Goal: Information Seeking & Learning: Learn about a topic

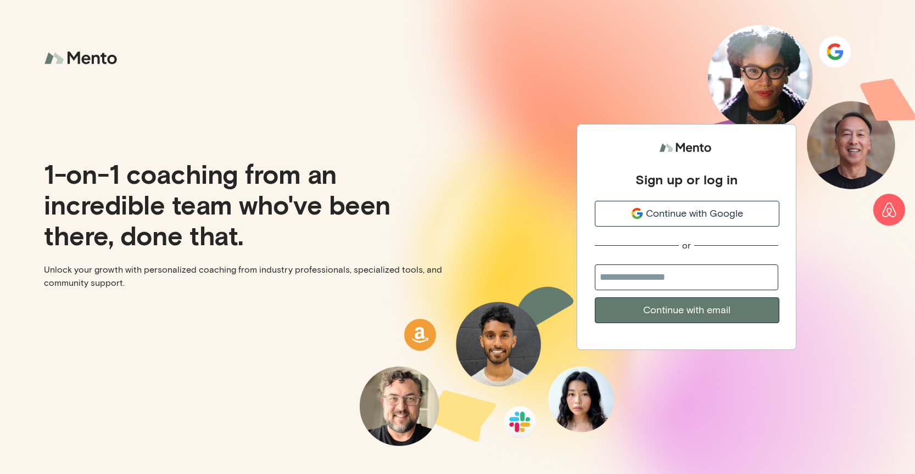
click at [678, 217] on span "Continue with Google" at bounding box center [694, 213] width 97 height 15
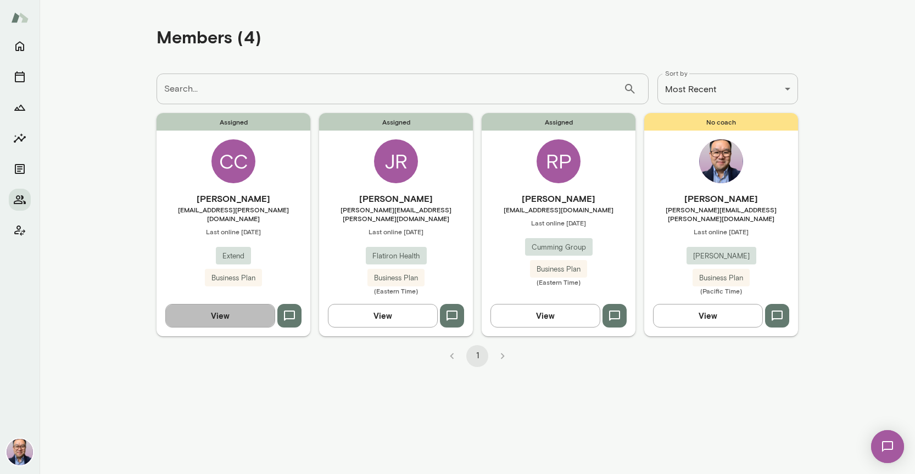
click at [254, 308] on button "View" at bounding box center [220, 315] width 110 height 23
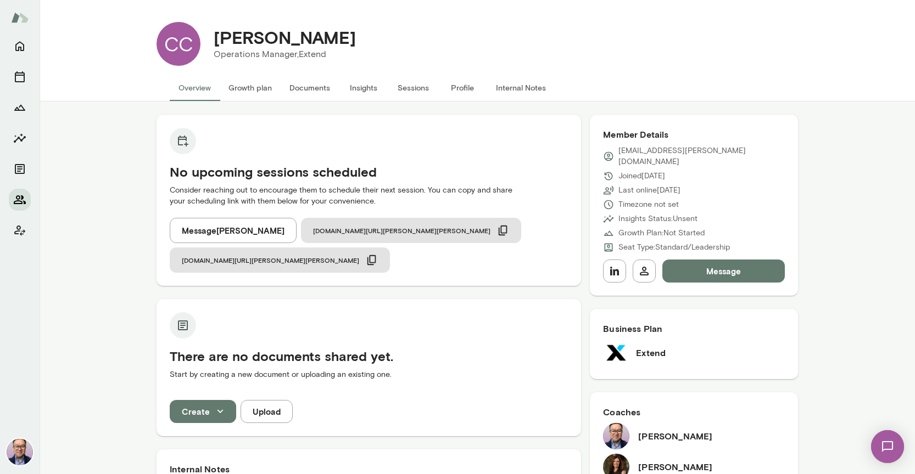
click at [21, 206] on button "Members" at bounding box center [20, 200] width 22 height 22
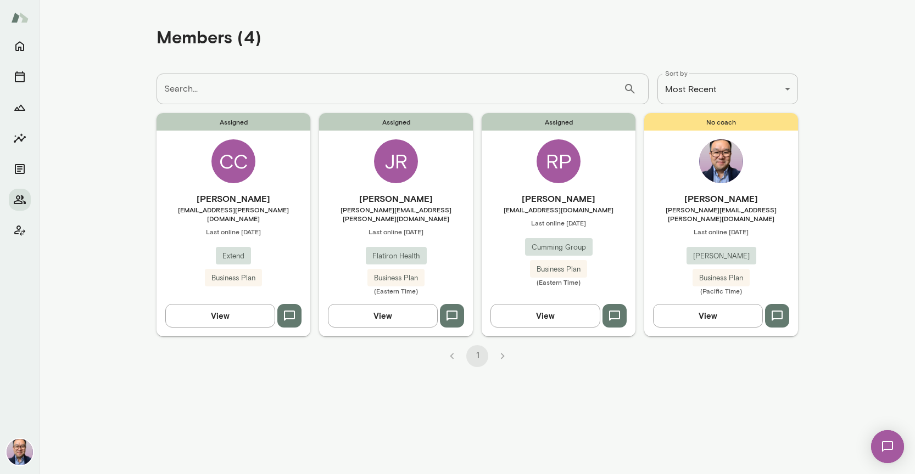
scroll to position [0, 1]
click at [554, 211] on span "[EMAIL_ADDRESS][DOMAIN_NAME]" at bounding box center [559, 209] width 154 height 9
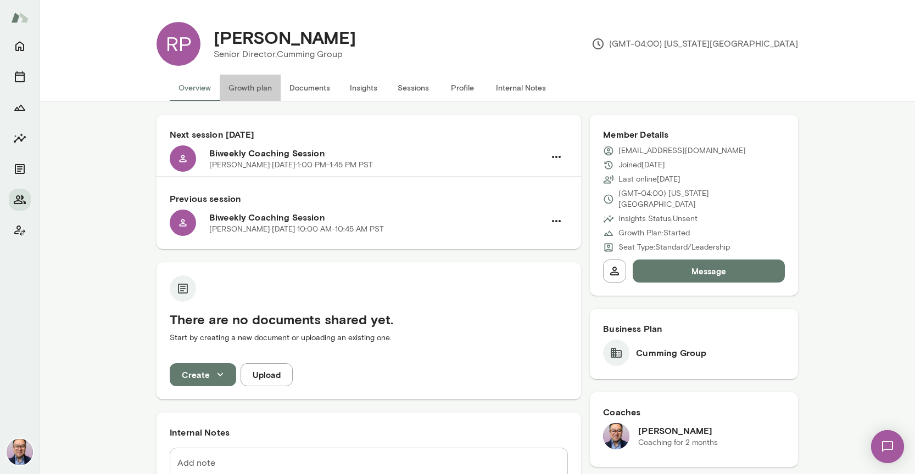
click at [256, 88] on button "Growth plan" at bounding box center [250, 88] width 61 height 26
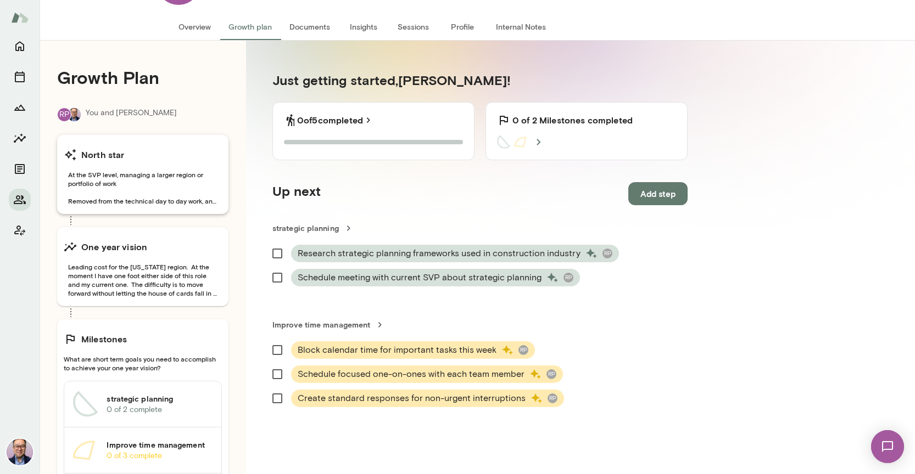
scroll to position [63, 0]
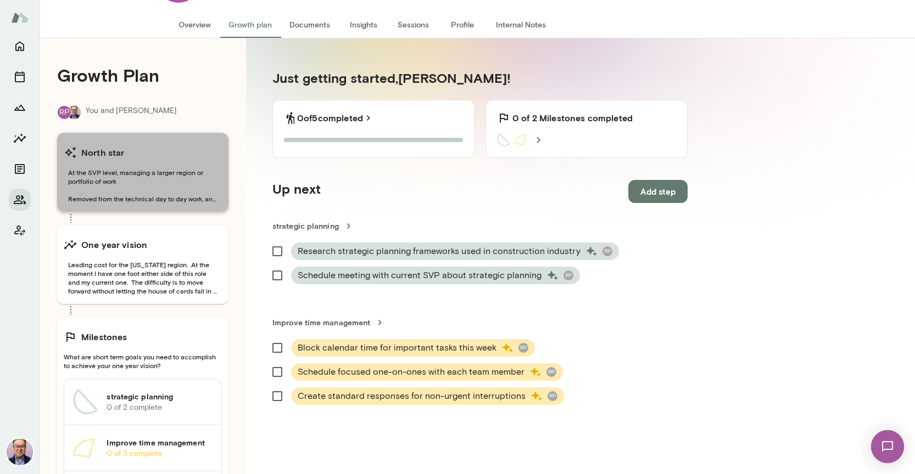
click at [195, 188] on span "At the SVP level, managing a larger region or portfolio of work Removed from th…" at bounding box center [143, 185] width 158 height 35
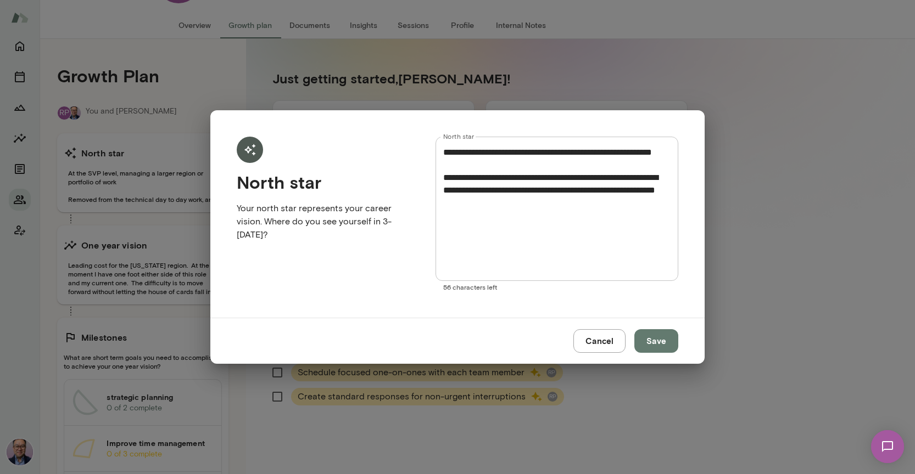
click at [169, 261] on div "**********" at bounding box center [457, 237] width 915 height 474
click at [599, 338] on button "Cancel" at bounding box center [599, 340] width 52 height 23
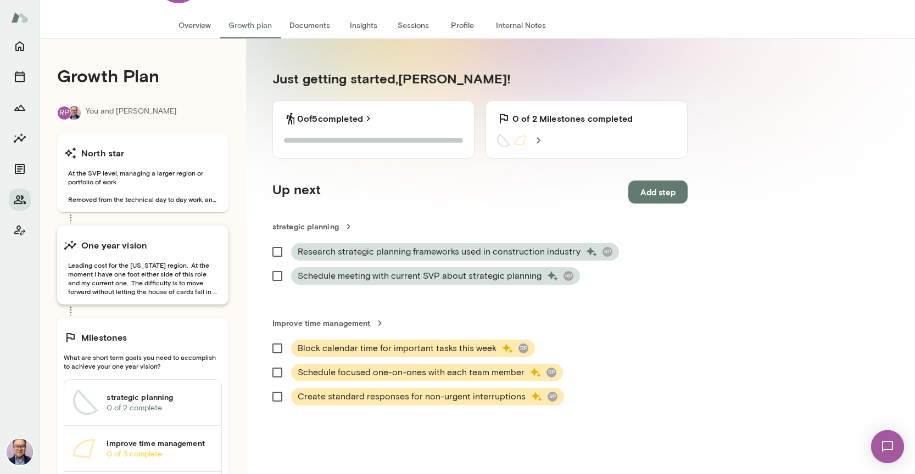
drag, startPoint x: 122, startPoint y: 224, endPoint x: 130, endPoint y: 239, distance: 16.7
click at [125, 228] on div "Growth Plan RP You and [PERSON_NAME] star At the SVP level, managing a larger r…" at bounding box center [143, 294] width 206 height 510
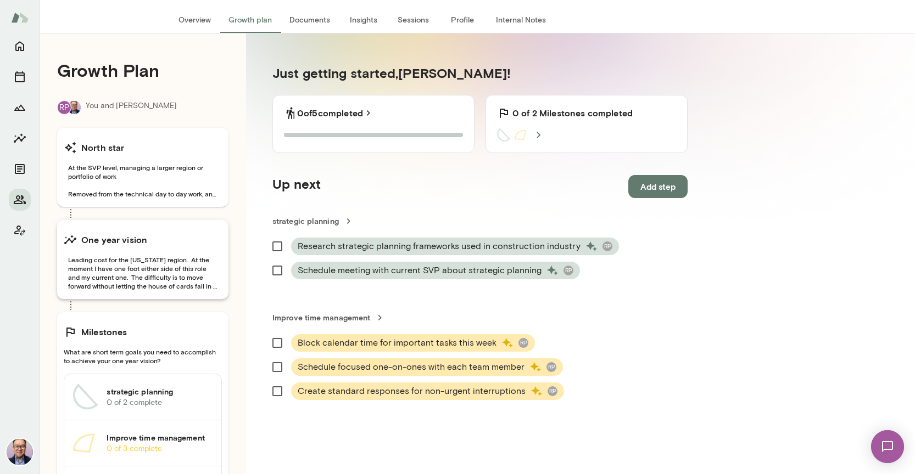
click at [130, 238] on h6 "One year vision" at bounding box center [114, 239] width 66 height 13
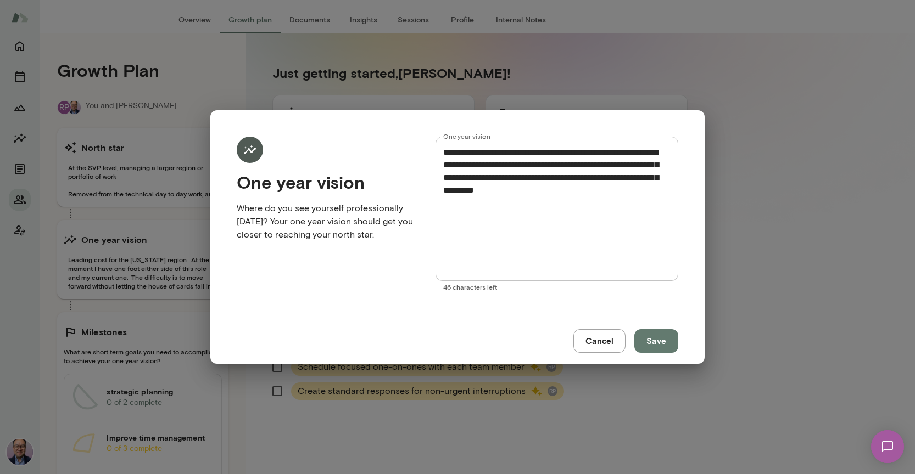
scroll to position [65, 0]
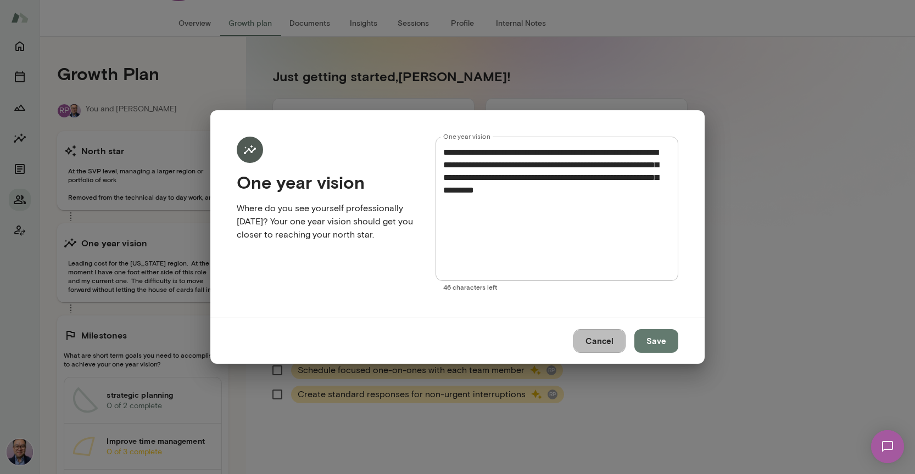
click at [598, 346] on button "Cancel" at bounding box center [599, 340] width 52 height 23
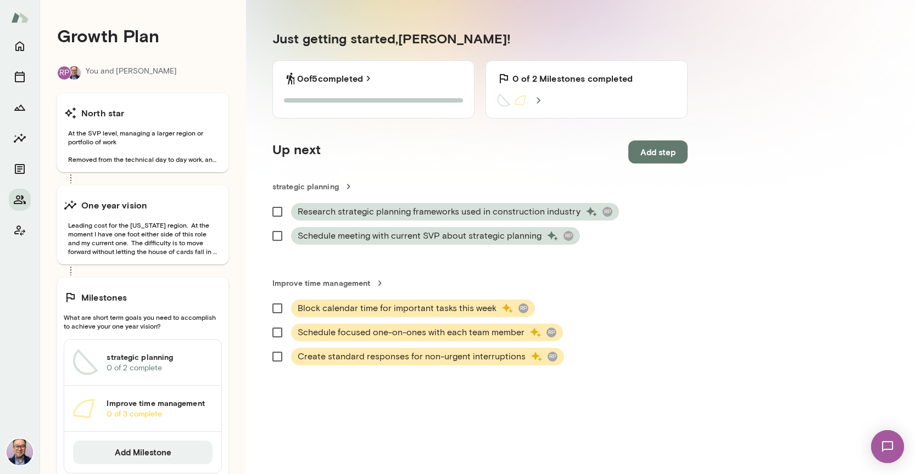
scroll to position [105, 0]
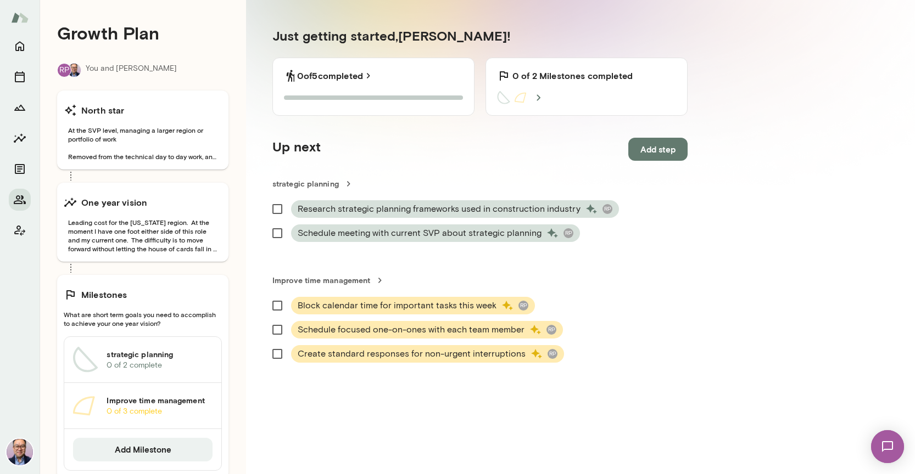
drag, startPoint x: 405, startPoint y: 81, endPoint x: 400, endPoint y: 85, distance: 6.4
click at [400, 85] on div "0 of 5 completed 0 of 5 Steps completed" at bounding box center [373, 87] width 202 height 58
